Goal: Task Accomplishment & Management: Manage account settings

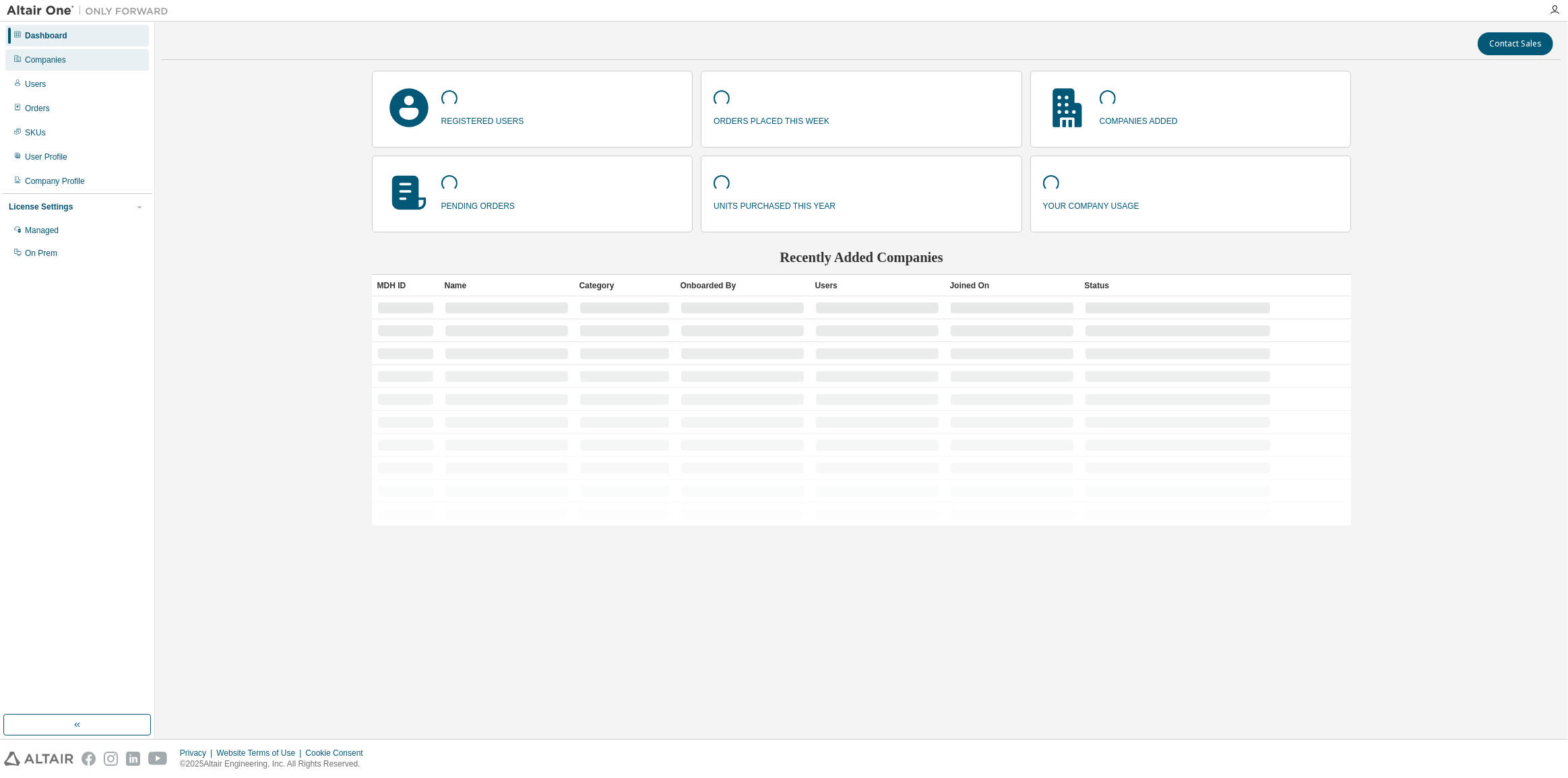
click at [83, 61] on div "Companies" at bounding box center [77, 60] width 144 height 22
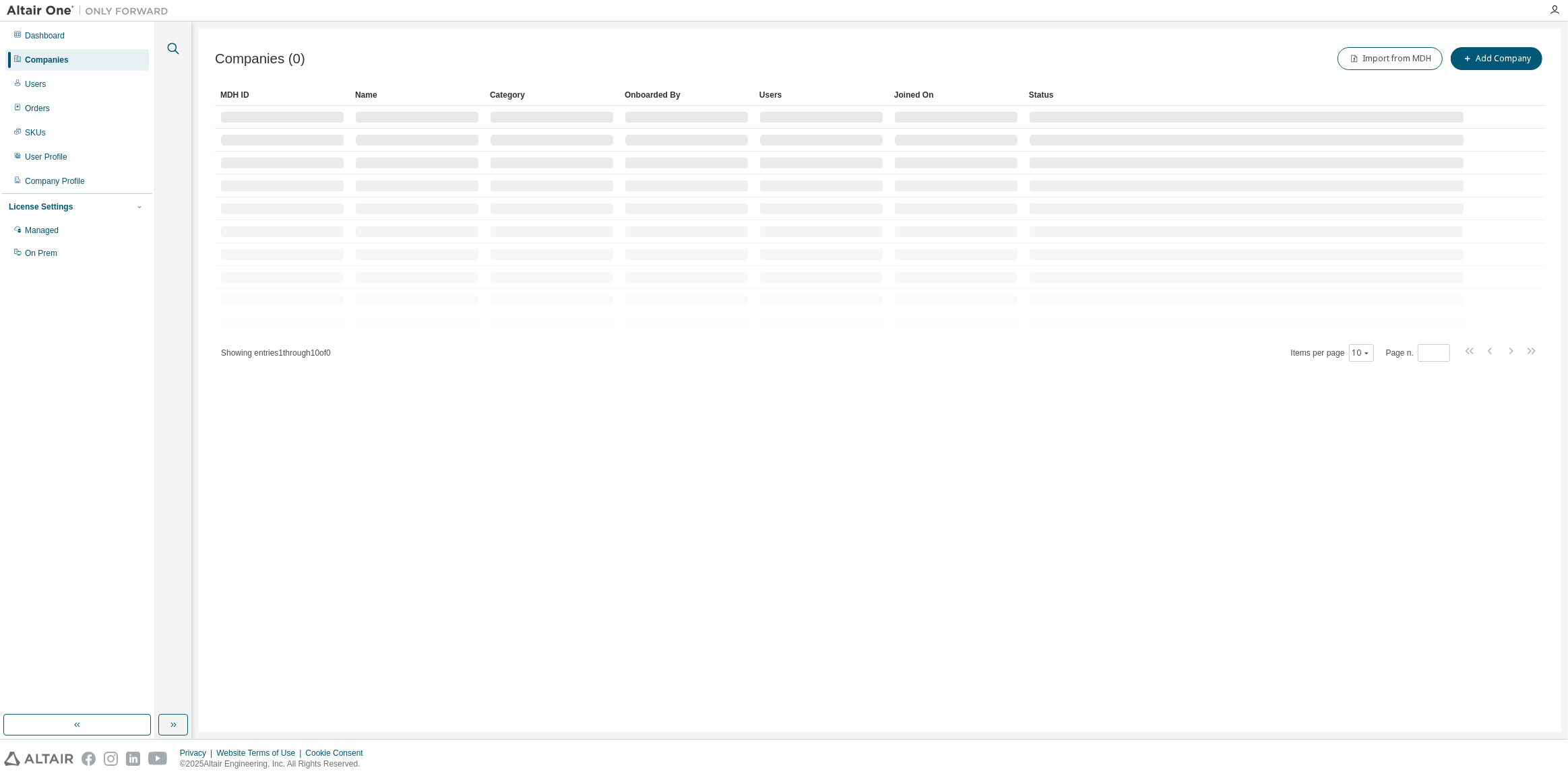
click at [173, 46] on icon "button" at bounding box center [173, 48] width 16 height 16
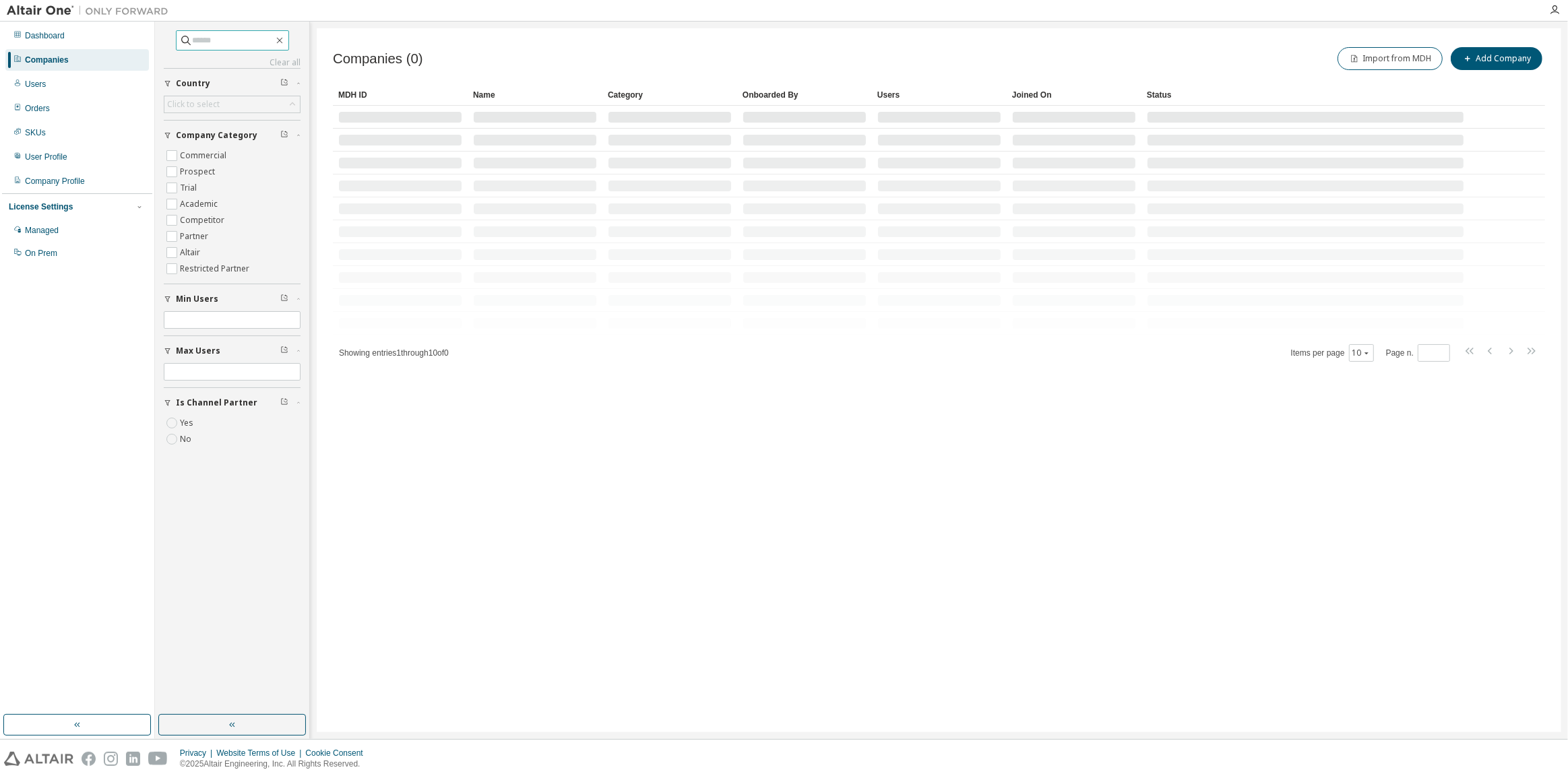
click at [241, 38] on input "text" at bounding box center [233, 40] width 81 height 13
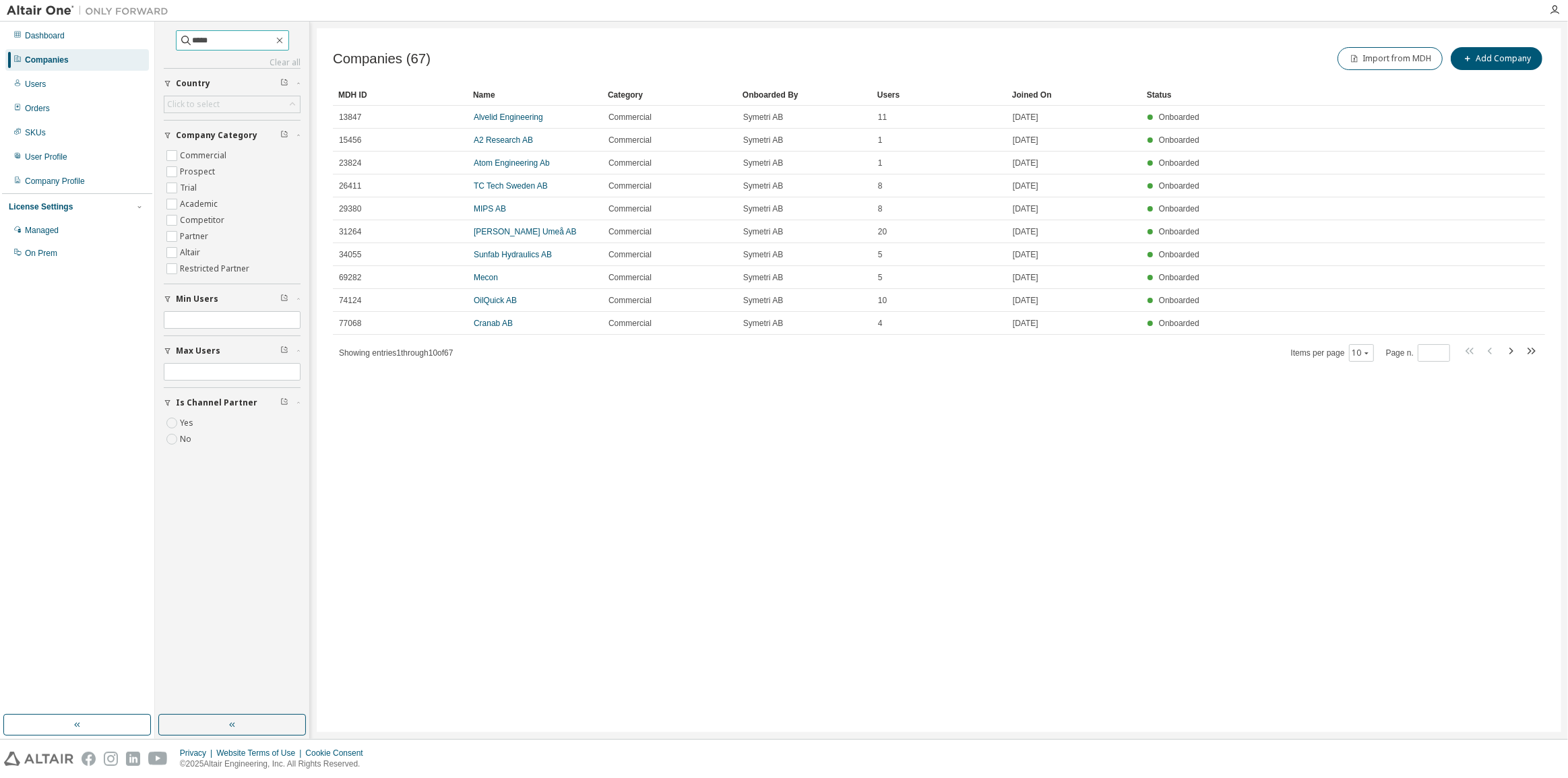
type input "*****"
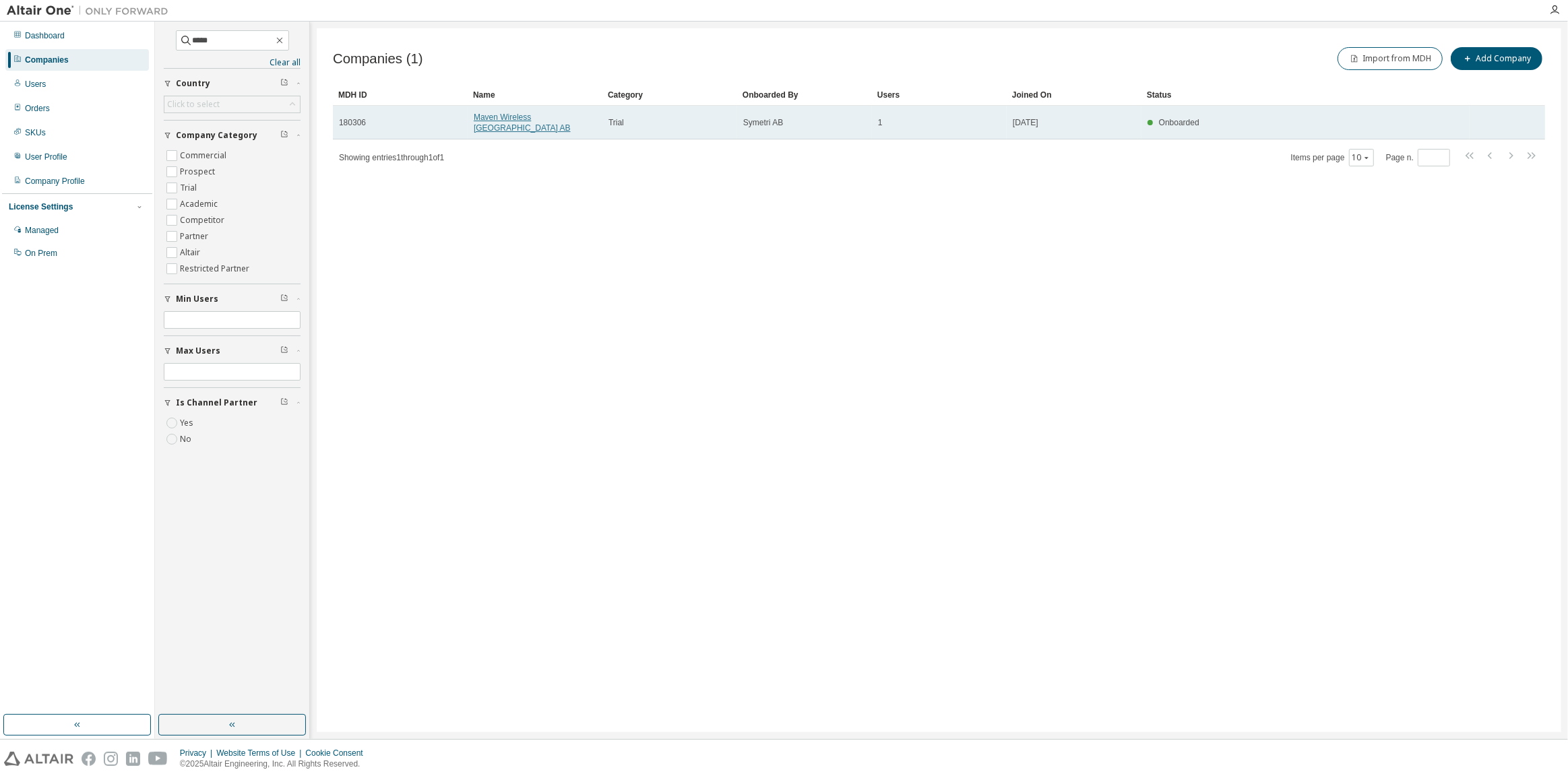
click at [532, 112] on link "Maven Wireless [GEOGRAPHIC_DATA] AB" at bounding box center [522, 122] width 97 height 20
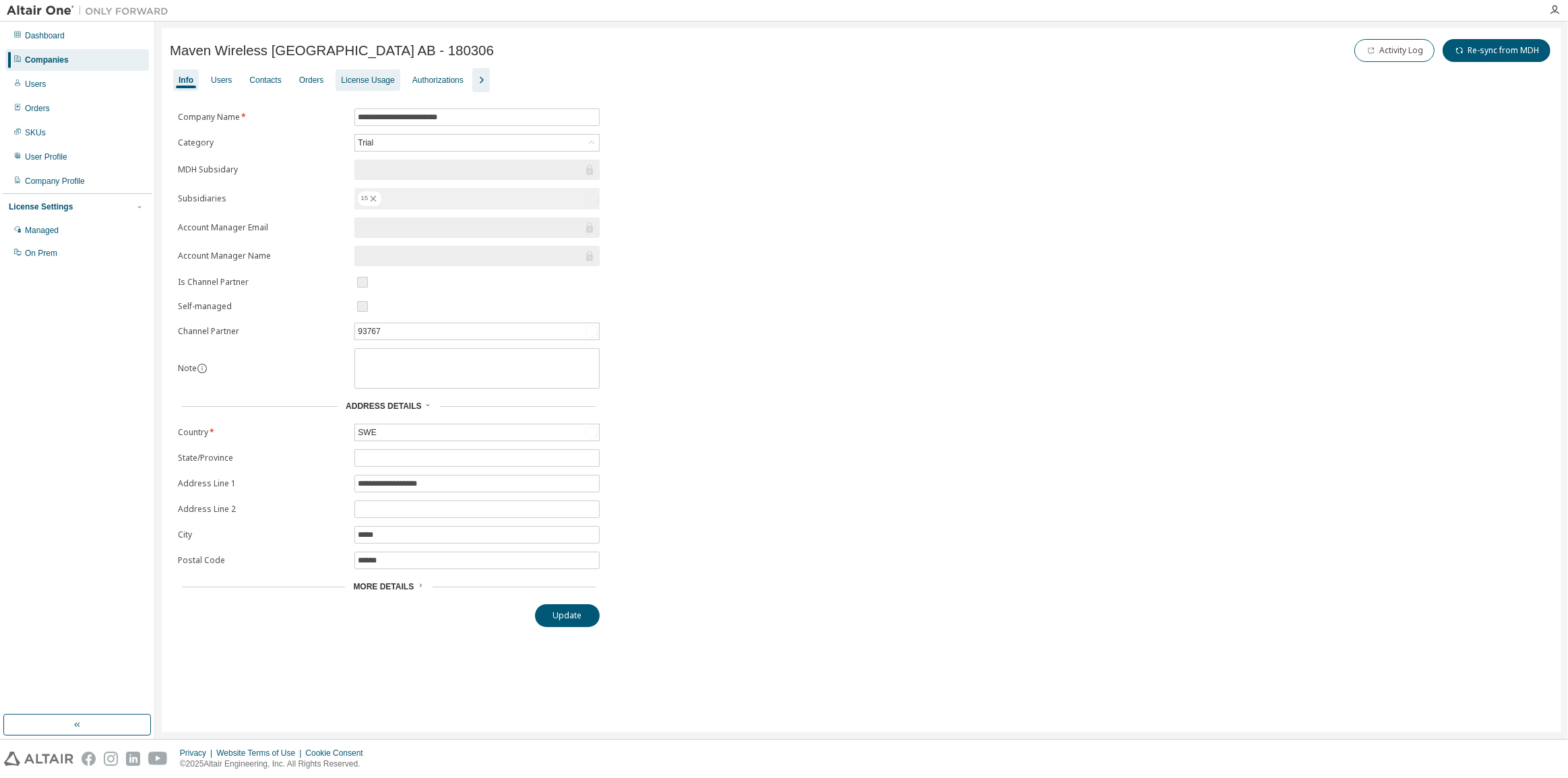
click at [361, 79] on div "License Usage" at bounding box center [368, 80] width 53 height 11
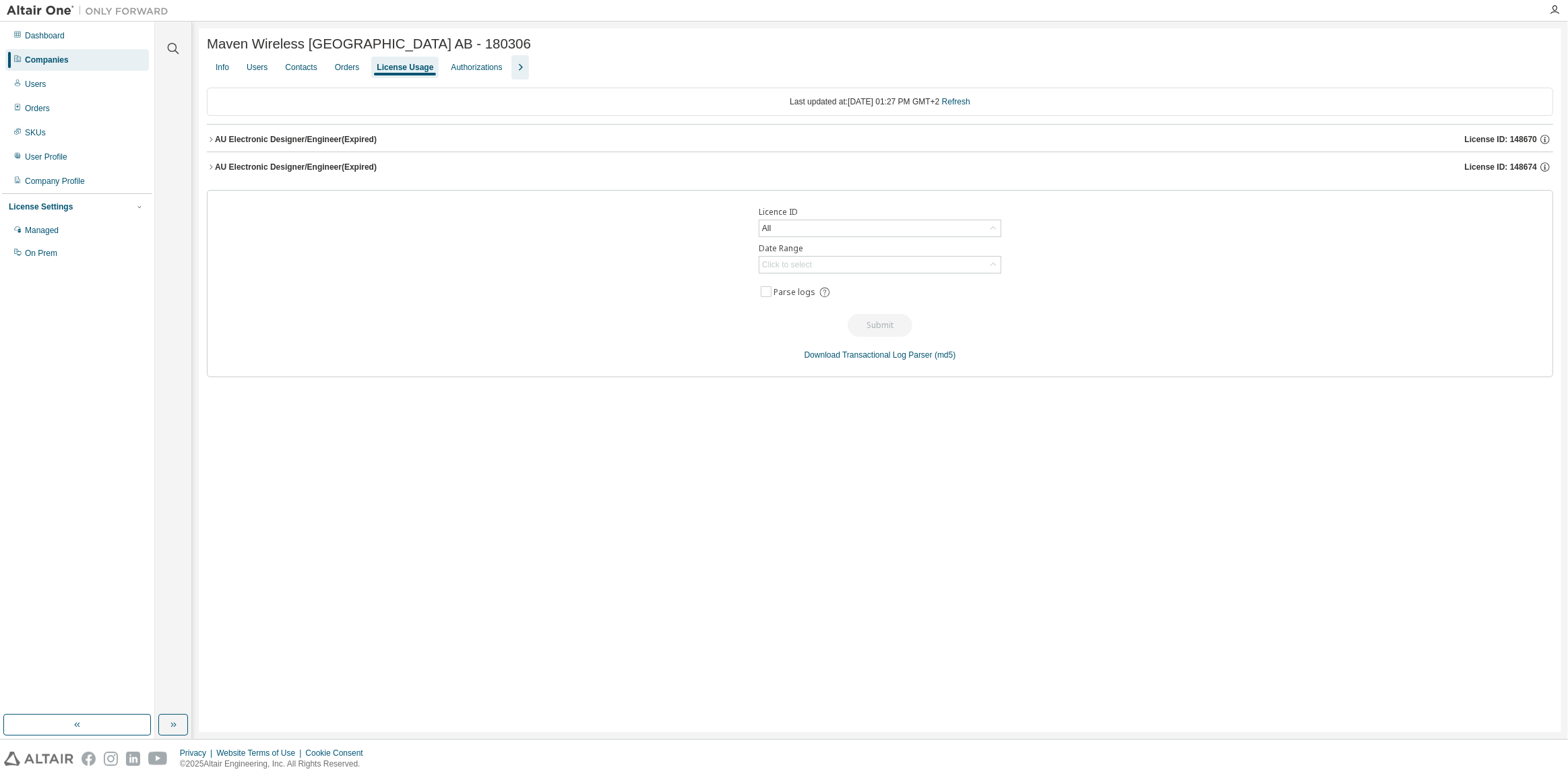
click at [351, 143] on div "AU Electronic Designer/Engineer (Expired)" at bounding box center [295, 139] width 161 height 11
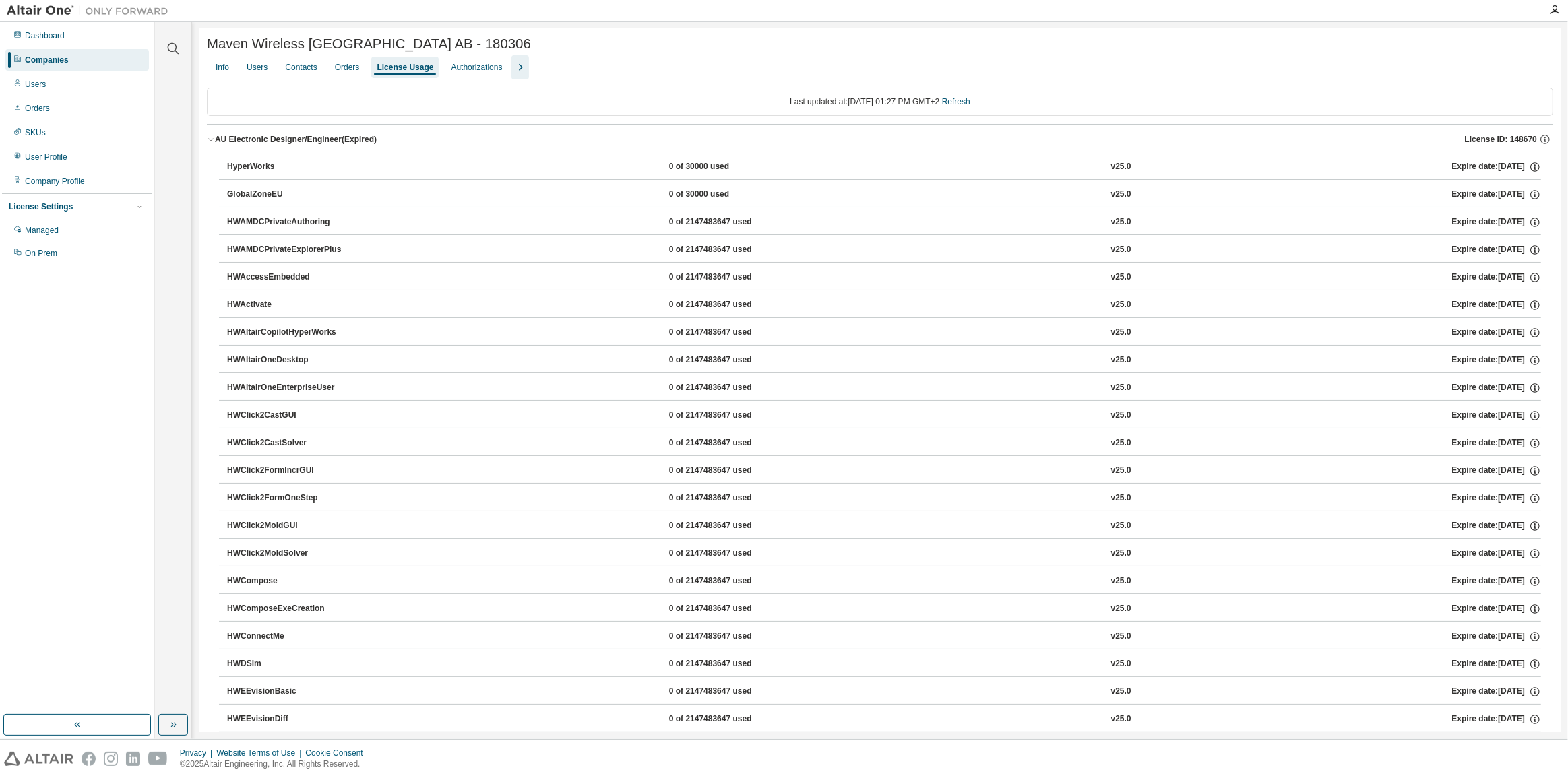
click at [351, 143] on div "AU Electronic Designer/Engineer (Expired)" at bounding box center [295, 139] width 161 height 11
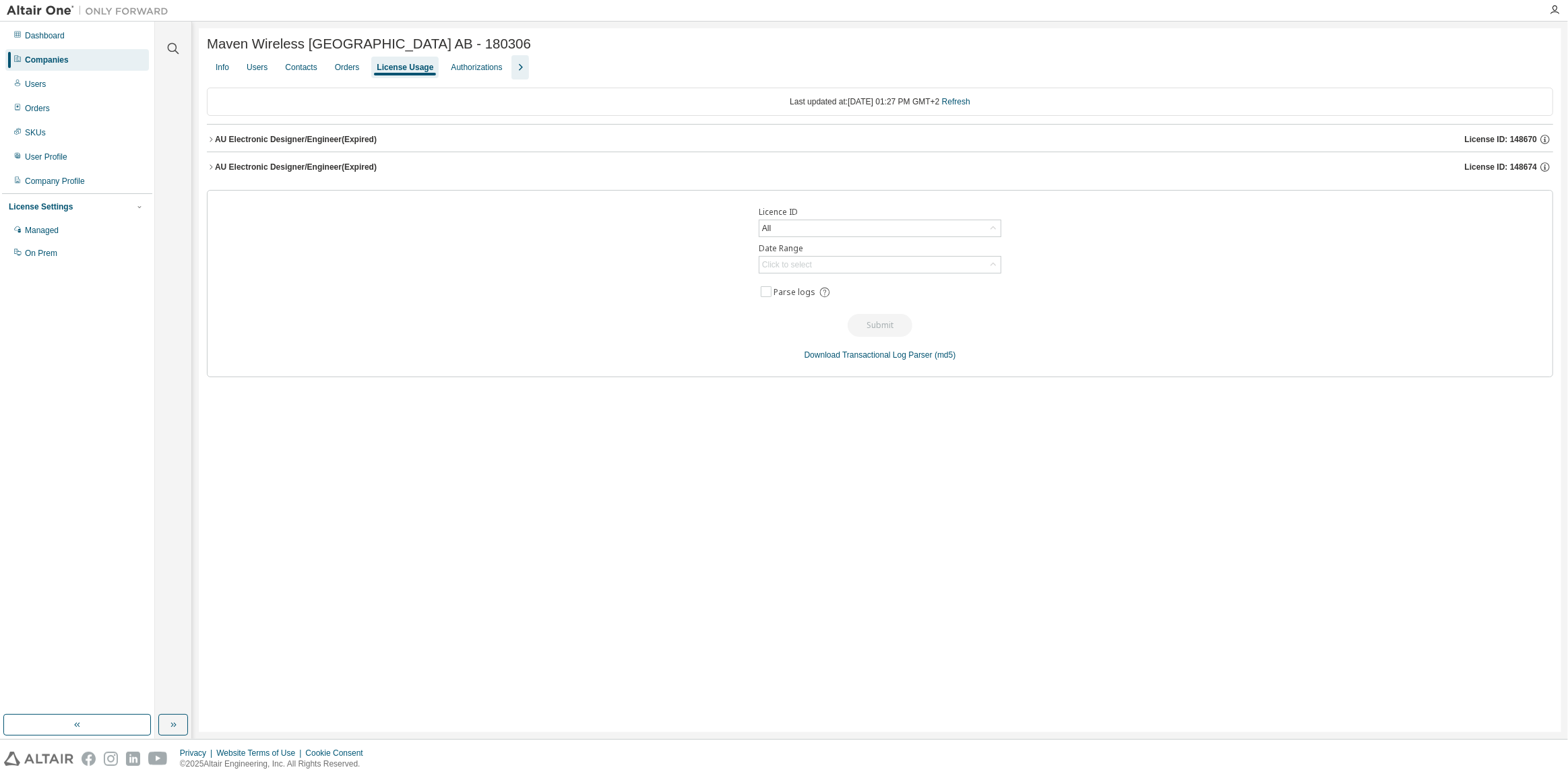
click at [321, 173] on div "AU Electronic Designer/Engineer (Expired)" at bounding box center [295, 166] width 161 height 11
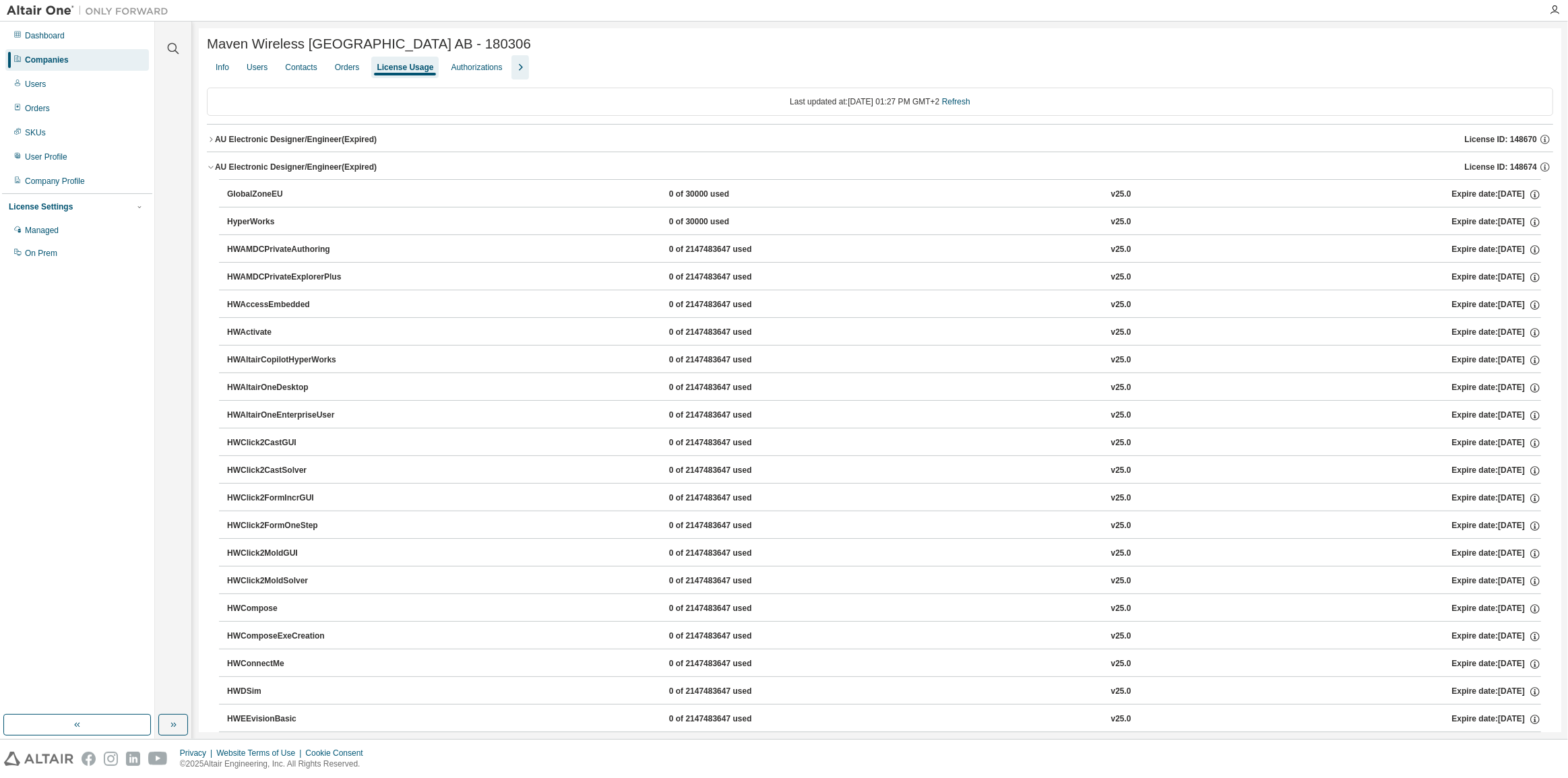
click at [328, 142] on div "AU Electronic Designer/Engineer (Expired)" at bounding box center [295, 139] width 161 height 11
click at [340, 143] on div "AU Electronic Designer/Engineer (Expired)" at bounding box center [295, 139] width 161 height 11
click at [298, 173] on div "AU Electronic Designer/Engineer (Expired)" at bounding box center [295, 166] width 161 height 11
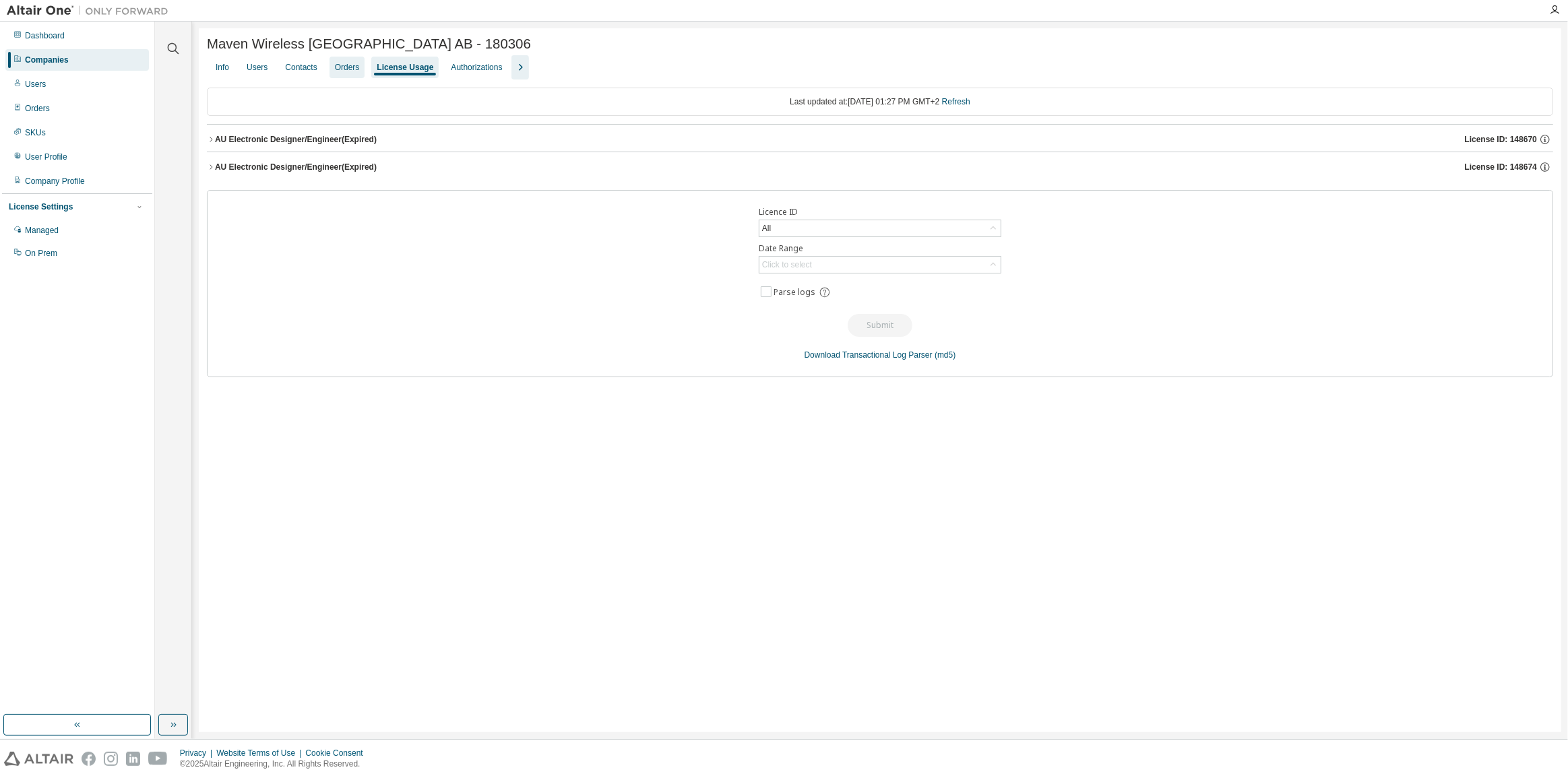
click at [333, 78] on div "Orders" at bounding box center [347, 67] width 36 height 22
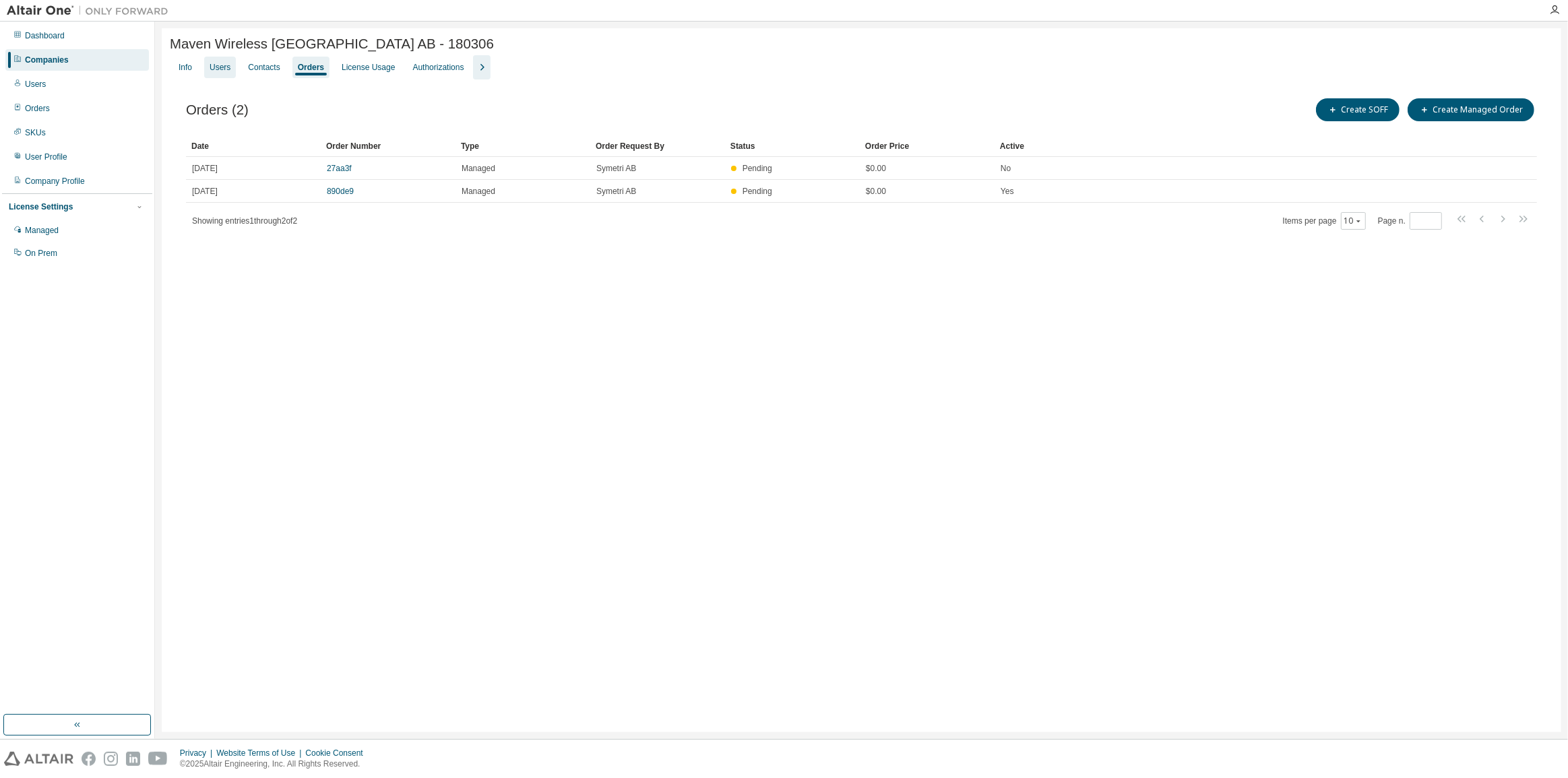
click at [228, 73] on div "Users" at bounding box center [220, 67] width 21 height 11
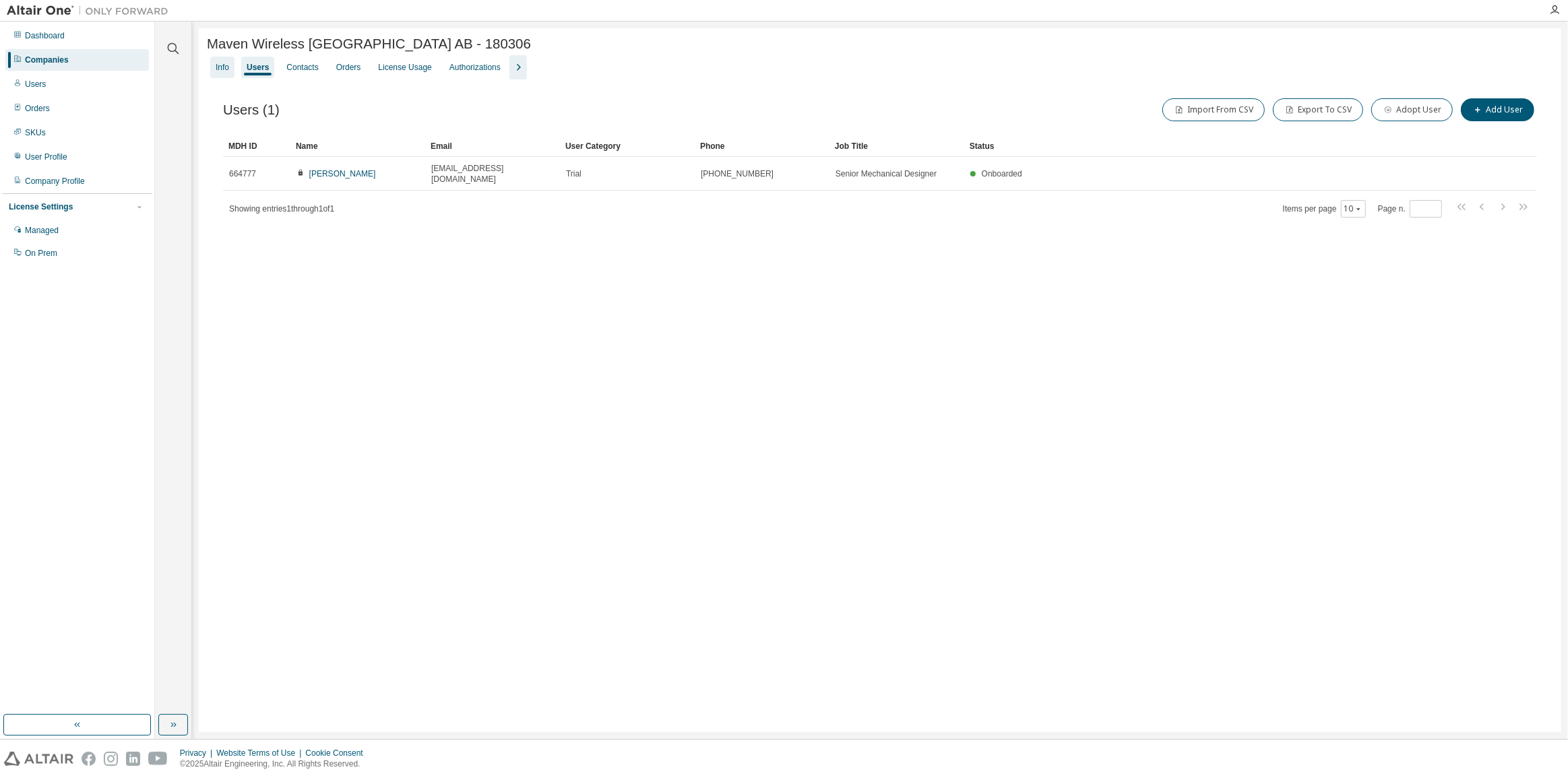
click at [221, 72] on div "Info" at bounding box center [222, 67] width 13 height 11
